Goal: Task Accomplishment & Management: Manage account settings

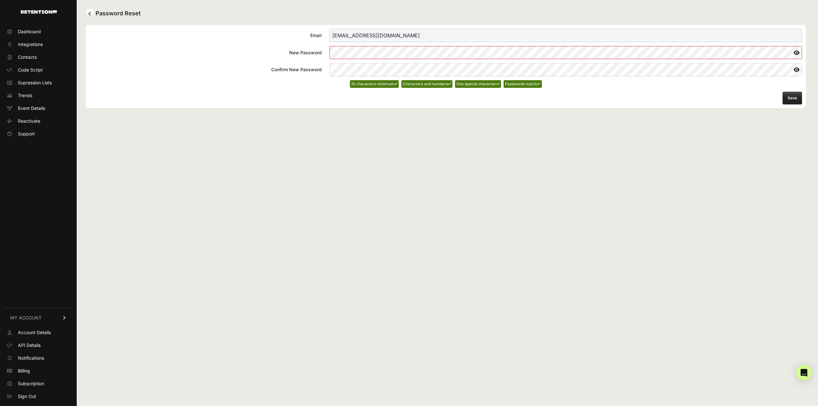
click at [433, 166] on div "Password Reset Email annie_jiang@homedepot.com New Password Confirm New Passwor…" at bounding box center [446, 203] width 738 height 406
click at [793, 100] on button "Save" at bounding box center [792, 98] width 19 height 13
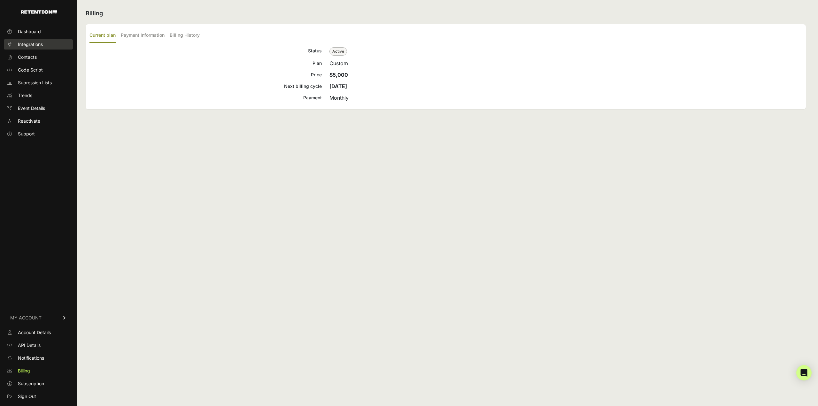
click at [40, 42] on span "Integrations" at bounding box center [30, 44] width 25 height 6
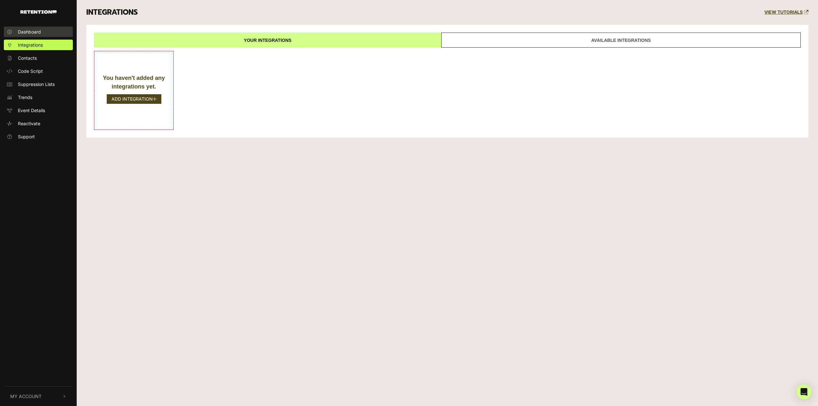
click at [19, 34] on span "Dashboard" at bounding box center [29, 31] width 23 height 7
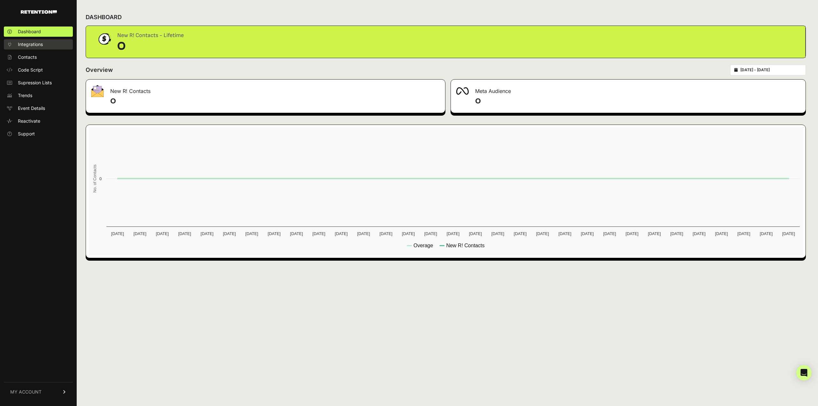
click at [33, 48] on link "Integrations" at bounding box center [38, 44] width 69 height 10
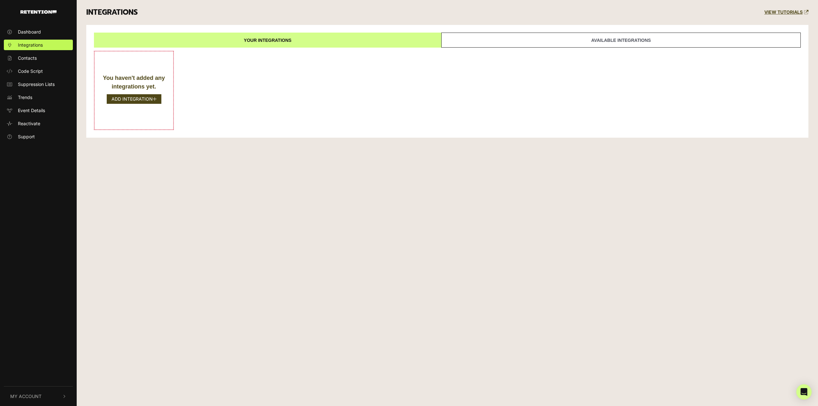
click at [275, 164] on div "Dashboard Integrations Contacts Code Script Suppression Lists Trends Event Deta…" at bounding box center [409, 203] width 818 height 406
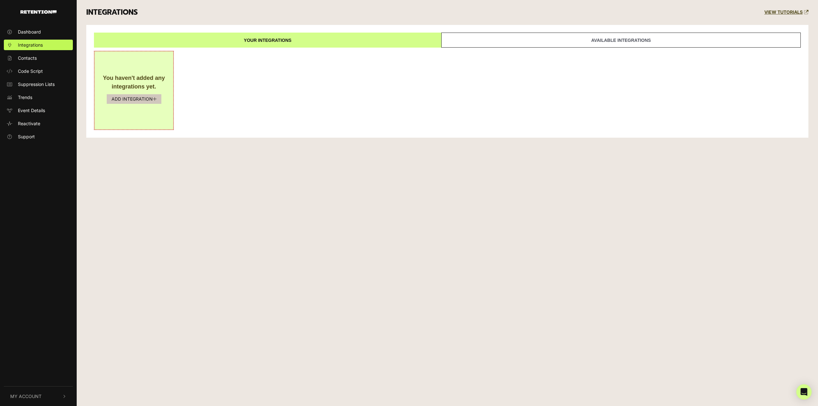
click at [119, 99] on button "ADD INTEGRATION" at bounding box center [134, 99] width 55 height 10
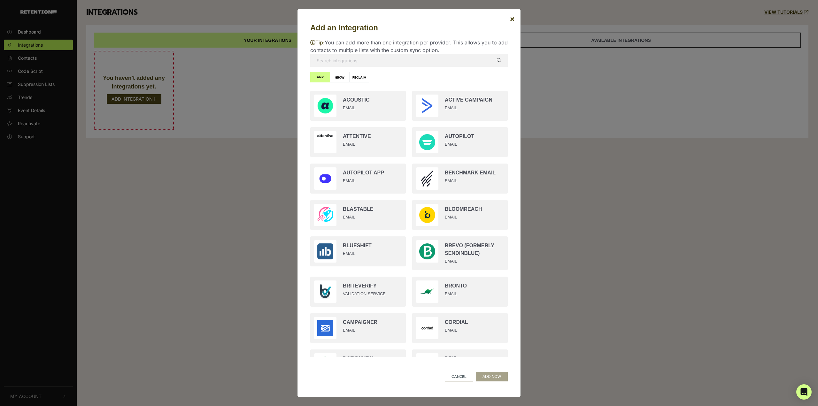
click at [410, 79] on div "Tip: You can add more than one integration per provider. This allows you to add…" at bounding box center [408, 198] width 197 height 329
click at [466, 375] on button "CANCEL" at bounding box center [459, 377] width 28 height 10
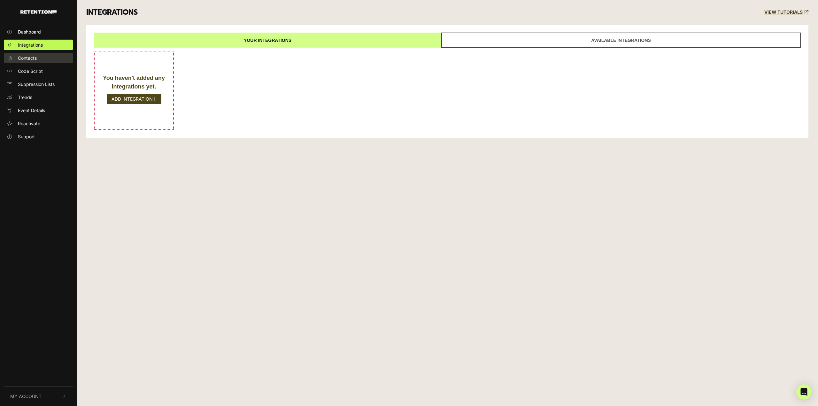
click at [30, 59] on span "Contacts" at bounding box center [27, 58] width 19 height 7
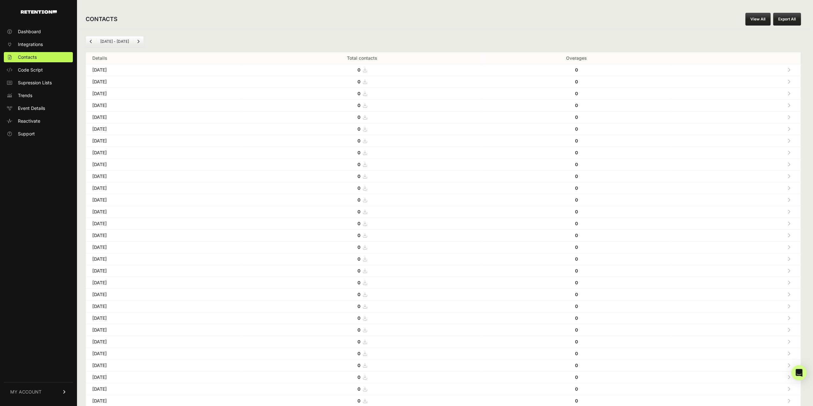
click at [42, 173] on div "Dashboard Integrations Contacts Code Script Supression Lists Trends Event Detai…" at bounding box center [38, 212] width 77 height 385
click at [36, 119] on span "Reactivate" at bounding box center [29, 121] width 22 height 6
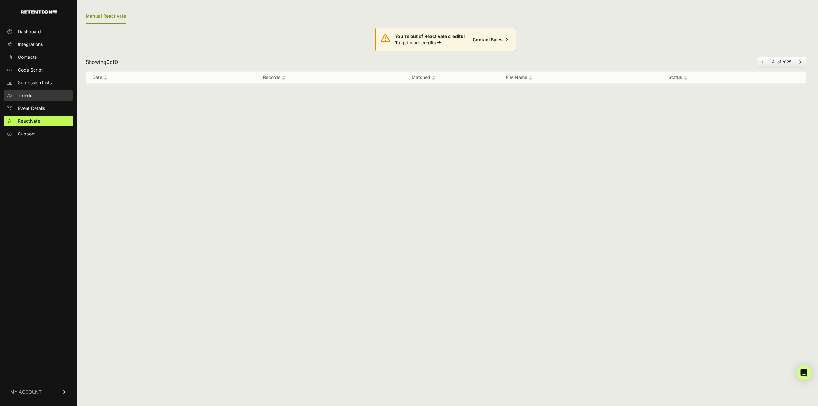
click at [47, 95] on link "Trends" at bounding box center [38, 95] width 69 height 10
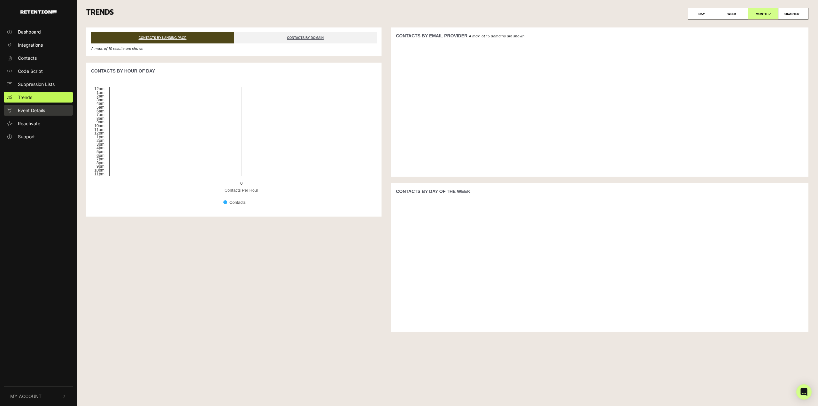
click at [50, 110] on link "Event Details" at bounding box center [38, 110] width 69 height 11
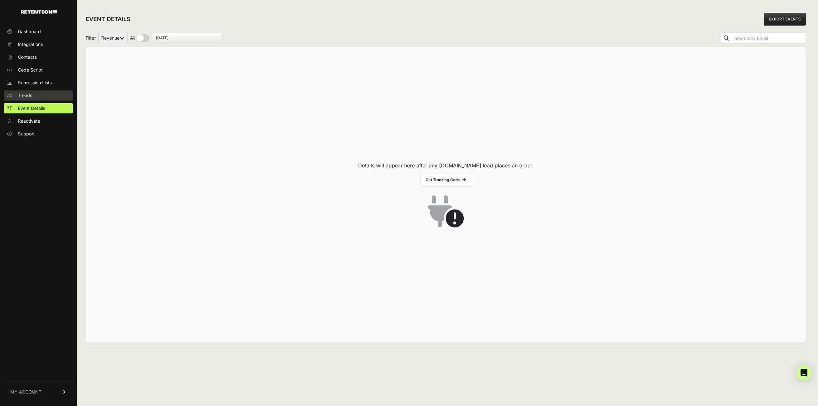
click at [35, 96] on link "Trends" at bounding box center [38, 95] width 69 height 10
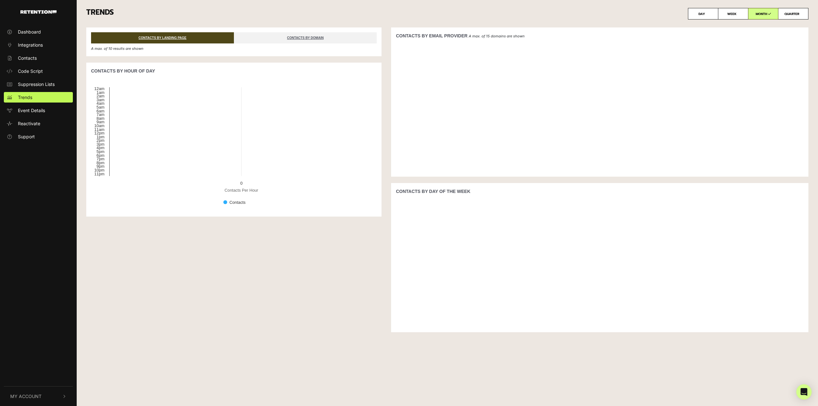
click at [48, 396] on button "My Account" at bounding box center [38, 396] width 69 height 19
click at [36, 341] on span "API Details" at bounding box center [29, 341] width 23 height 7
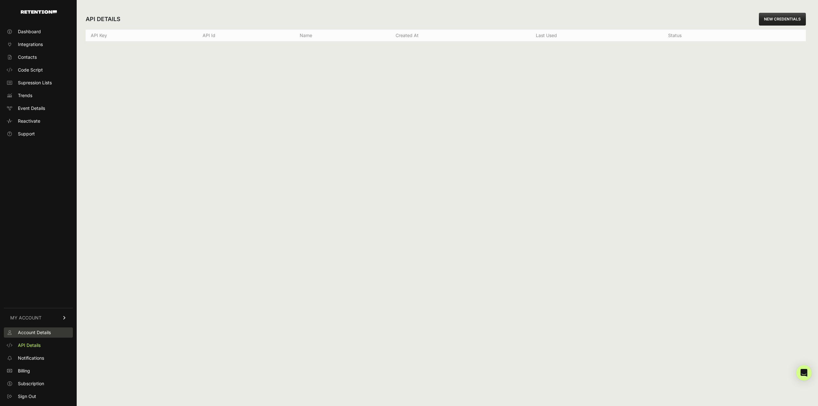
click at [53, 331] on link "Account Details" at bounding box center [38, 333] width 69 height 10
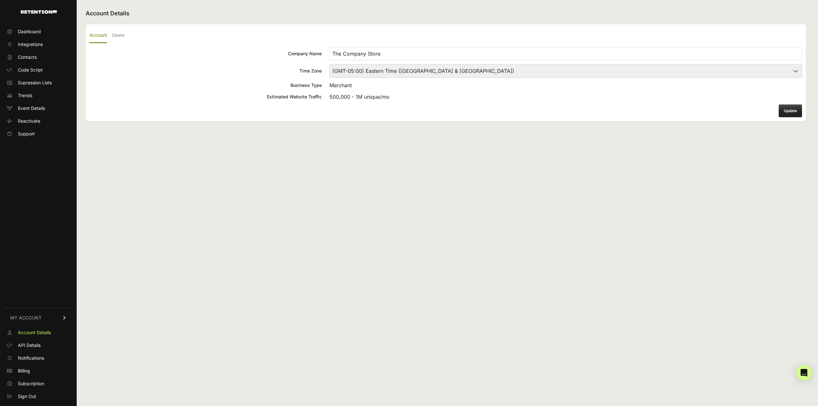
click at [234, 288] on div "Account Details Account Users Company Name The Company Store Time Zone (GMT-10:…" at bounding box center [446, 203] width 738 height 406
click at [415, 194] on div "Account Details Account Users Company Name The Company Store Time Zone (GMT-10:…" at bounding box center [446, 203] width 738 height 406
